Goal: Task Accomplishment & Management: Manage account settings

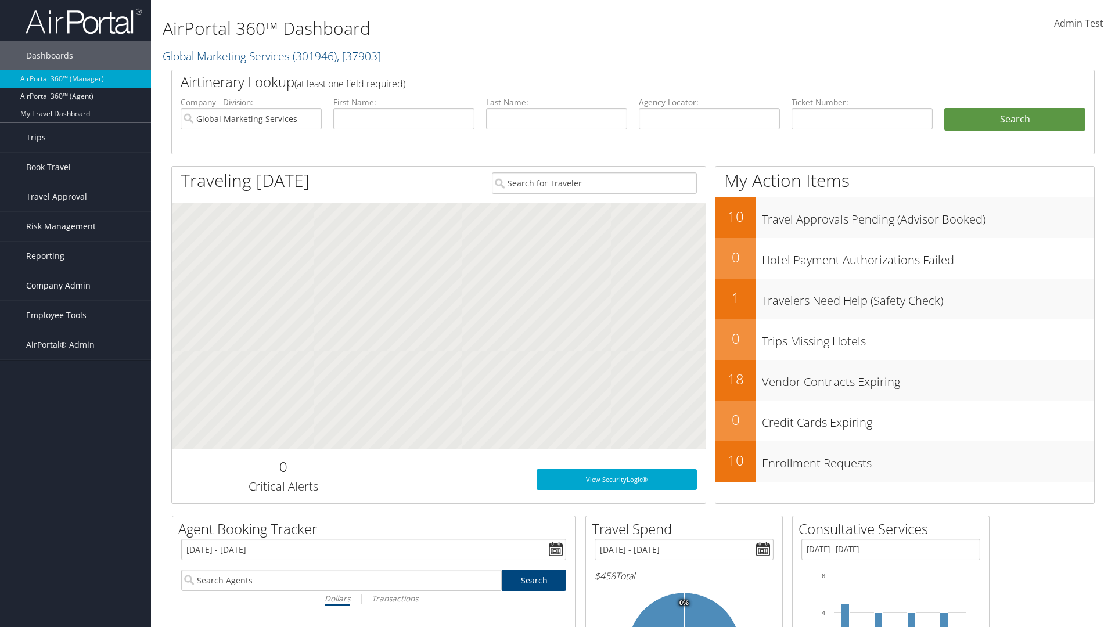
click at [75, 286] on span "Company Admin" at bounding box center [58, 285] width 64 height 29
click at [75, 535] on link "Airtinerary® Settings" at bounding box center [75, 535] width 151 height 17
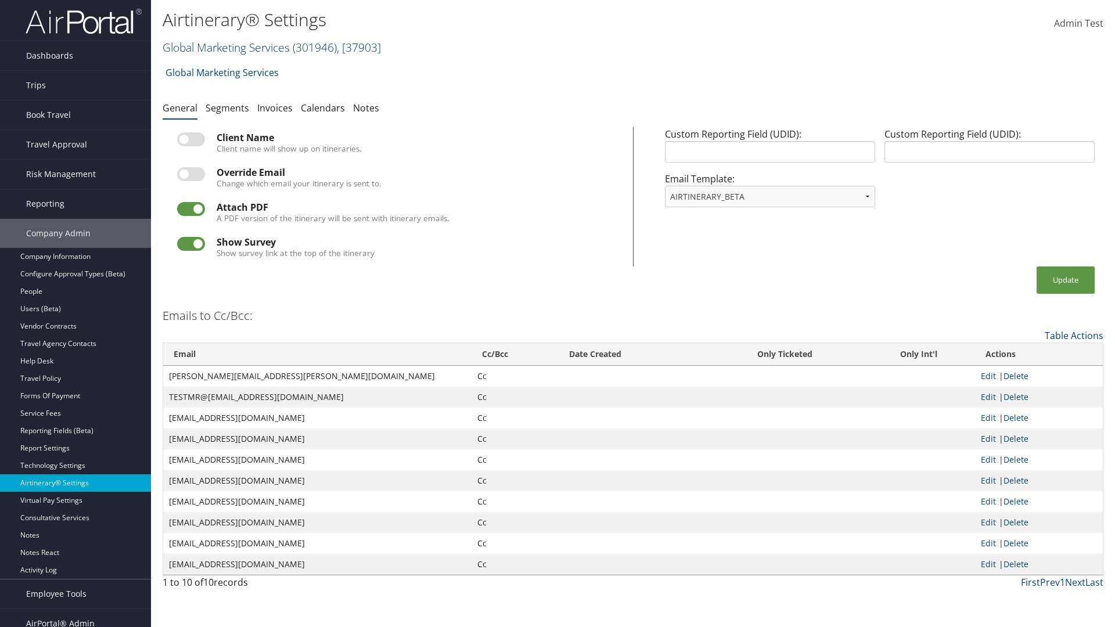
click at [225, 47] on link "Global Marketing Services ( 301946 ) , [ 37903 ]" at bounding box center [272, 47] width 218 height 16
click at [0, 0] on input "search" at bounding box center [0, 0] width 0 height 0
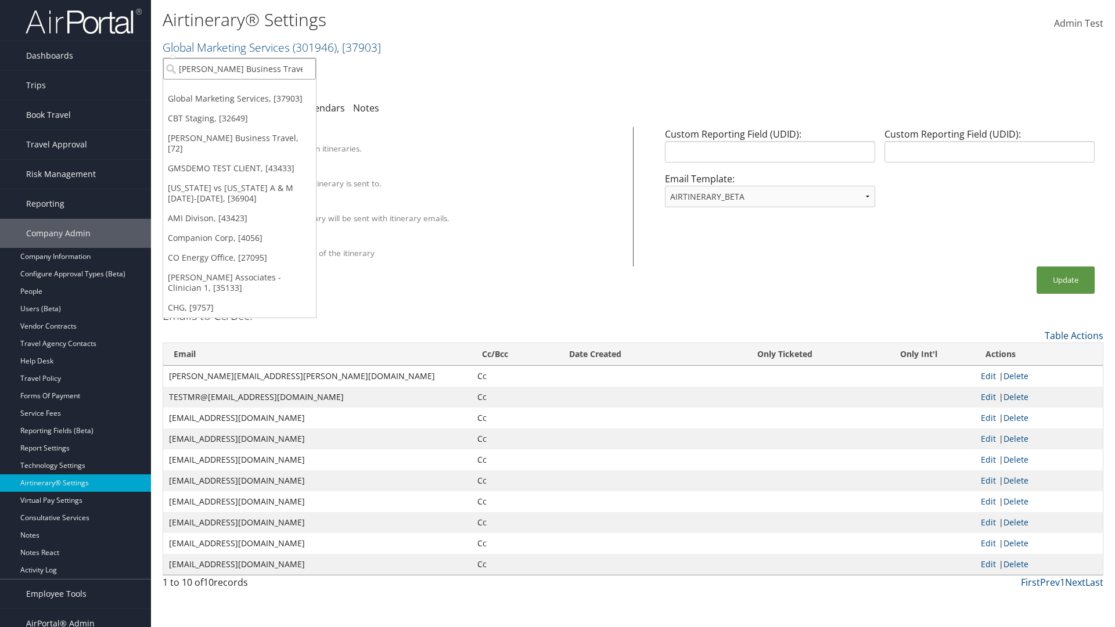
type input "[PERSON_NAME] Business Travel"
click at [255, 90] on div "Christopherson Business Travel (C10001), [72]" at bounding box center [256, 90] width 198 height 10
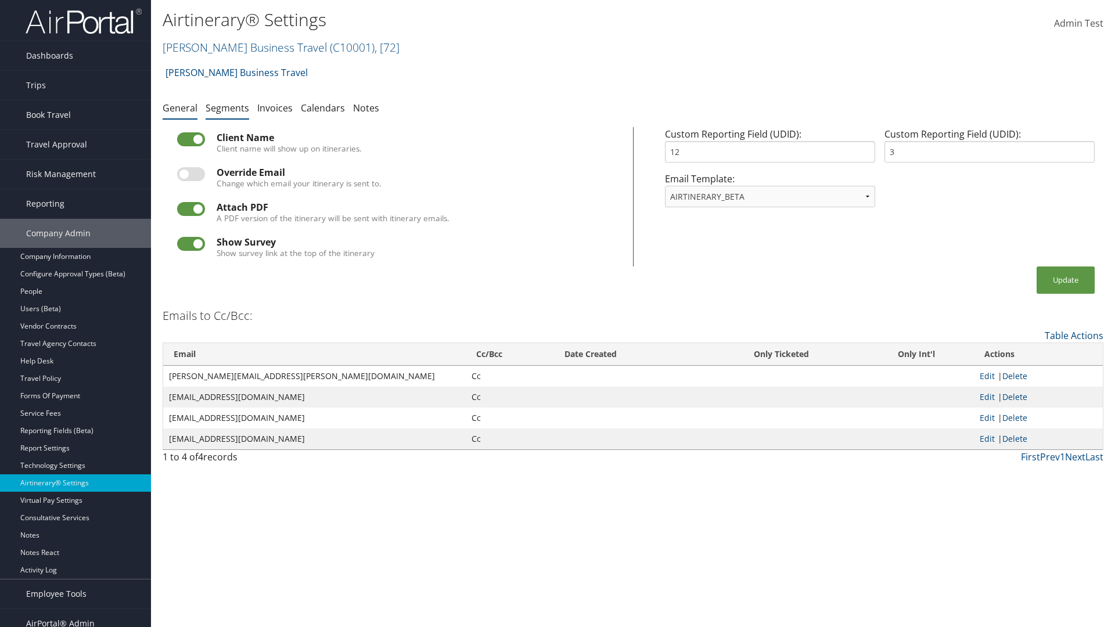
click at [227, 107] on link "Segments" at bounding box center [228, 108] width 44 height 13
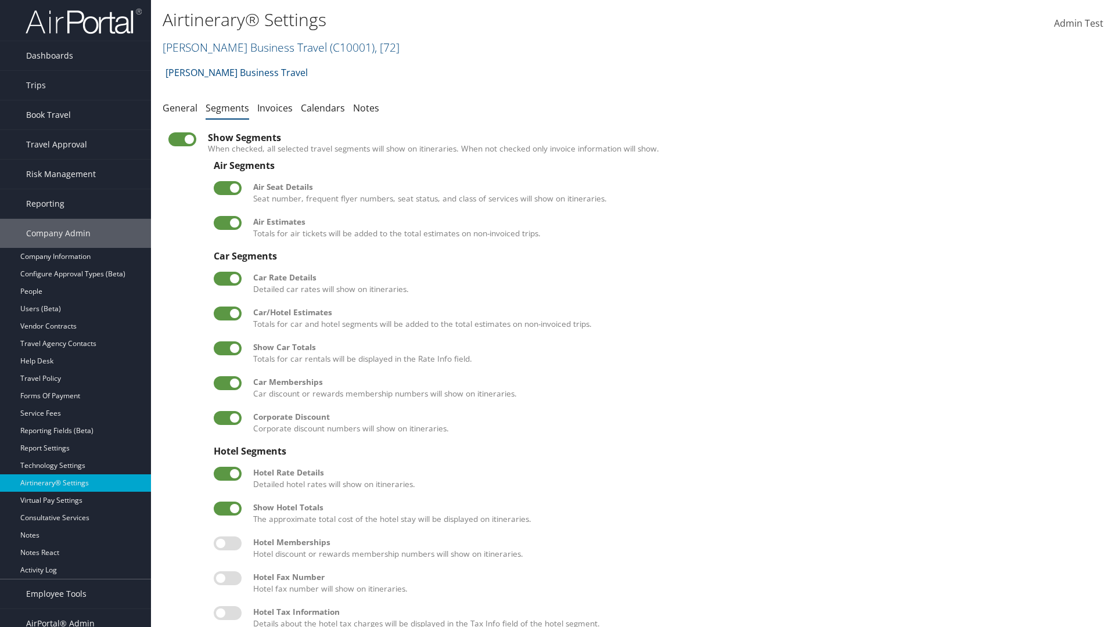
click at [228, 313] on label at bounding box center [228, 314] width 28 height 14
click at [227, 313] on input "checkbox" at bounding box center [223, 316] width 8 height 8
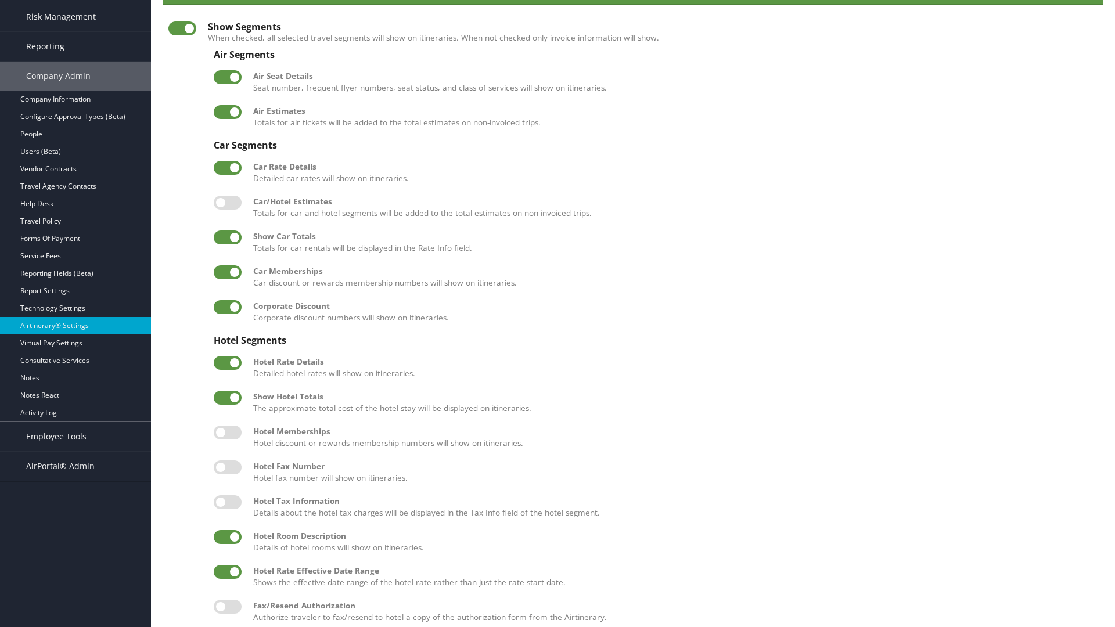
click at [228, 202] on label at bounding box center [228, 203] width 28 height 14
click at [227, 202] on input "checkbox" at bounding box center [223, 205] width 8 height 8
checkbox input "true"
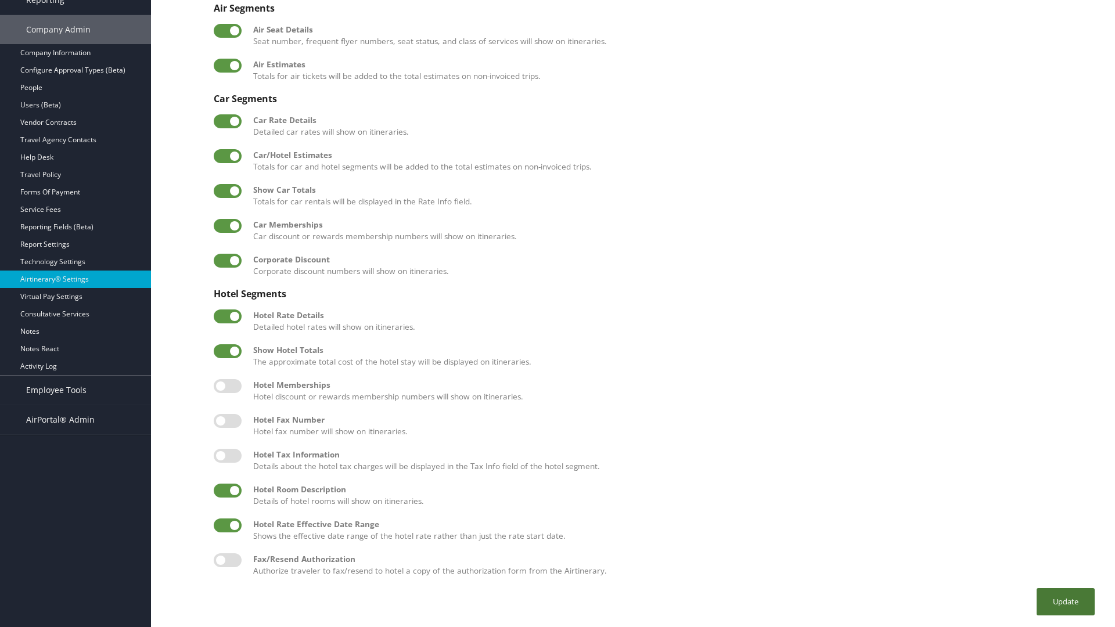
click at [1065, 601] on button "Update" at bounding box center [1065, 601] width 58 height 27
